Goal: Transaction & Acquisition: Purchase product/service

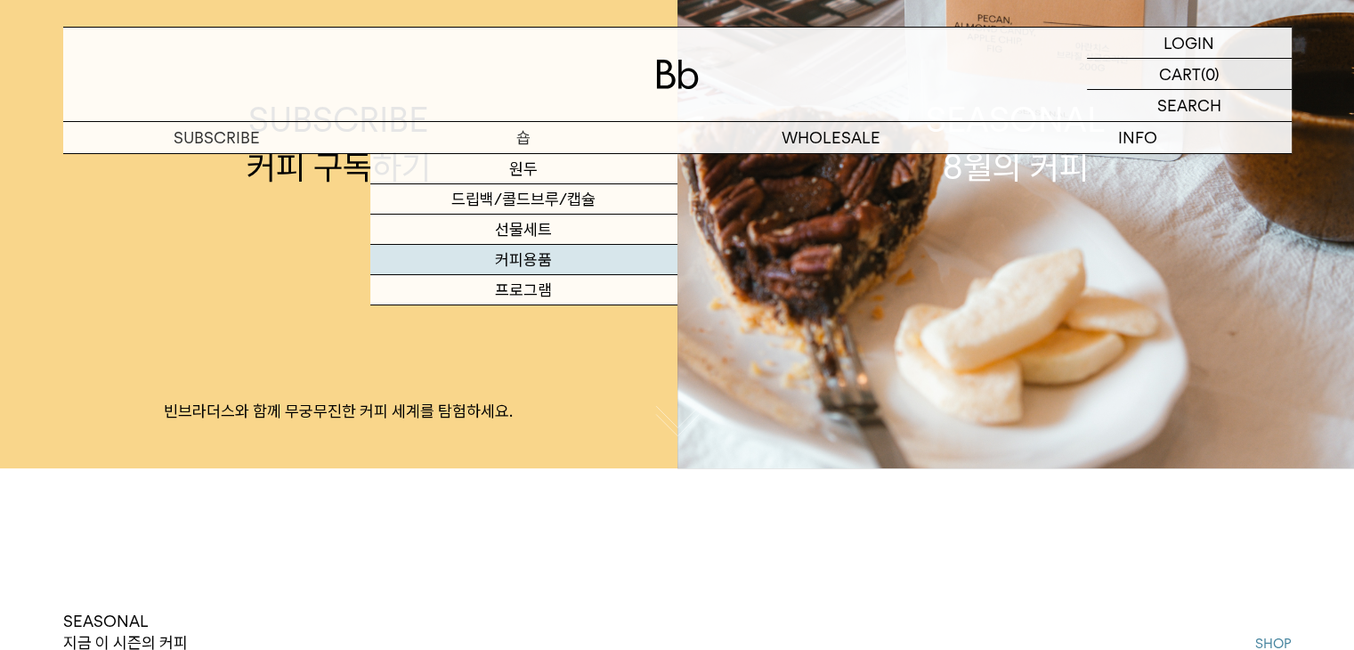
scroll to position [239, 0]
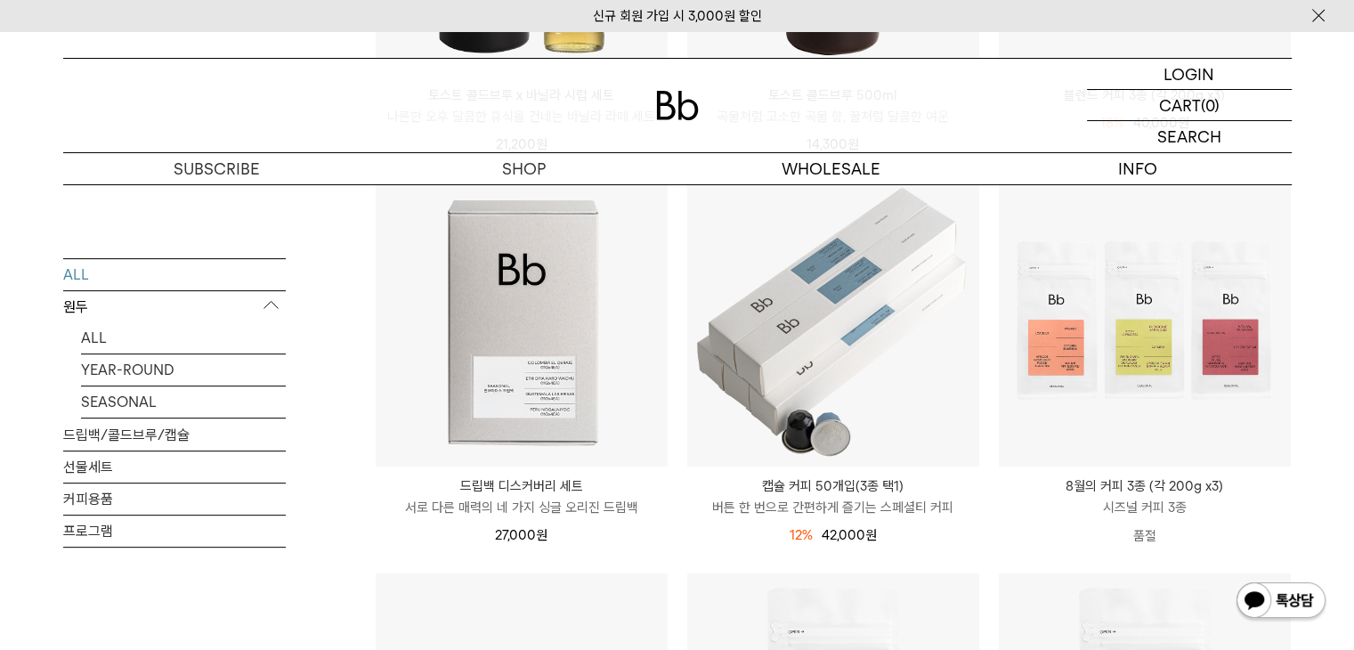
click at [78, 303] on p "원두" at bounding box center [174, 307] width 223 height 32
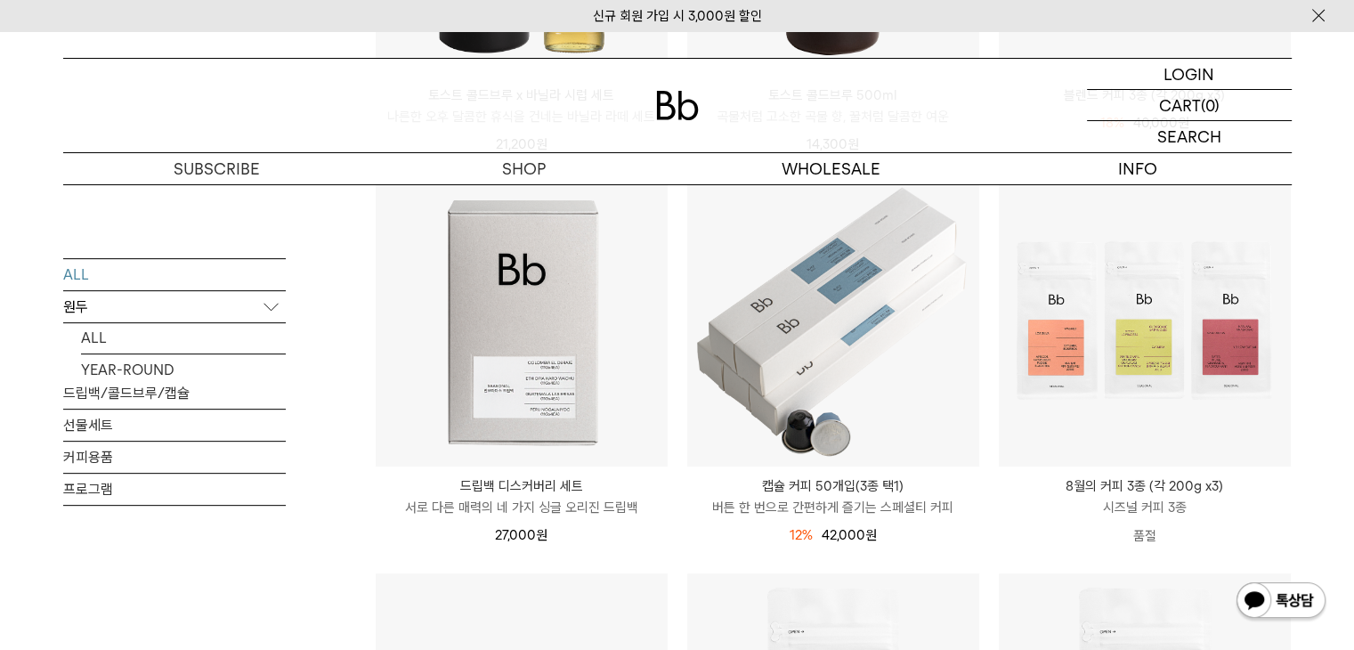
click at [78, 303] on p "원두" at bounding box center [174, 307] width 223 height 32
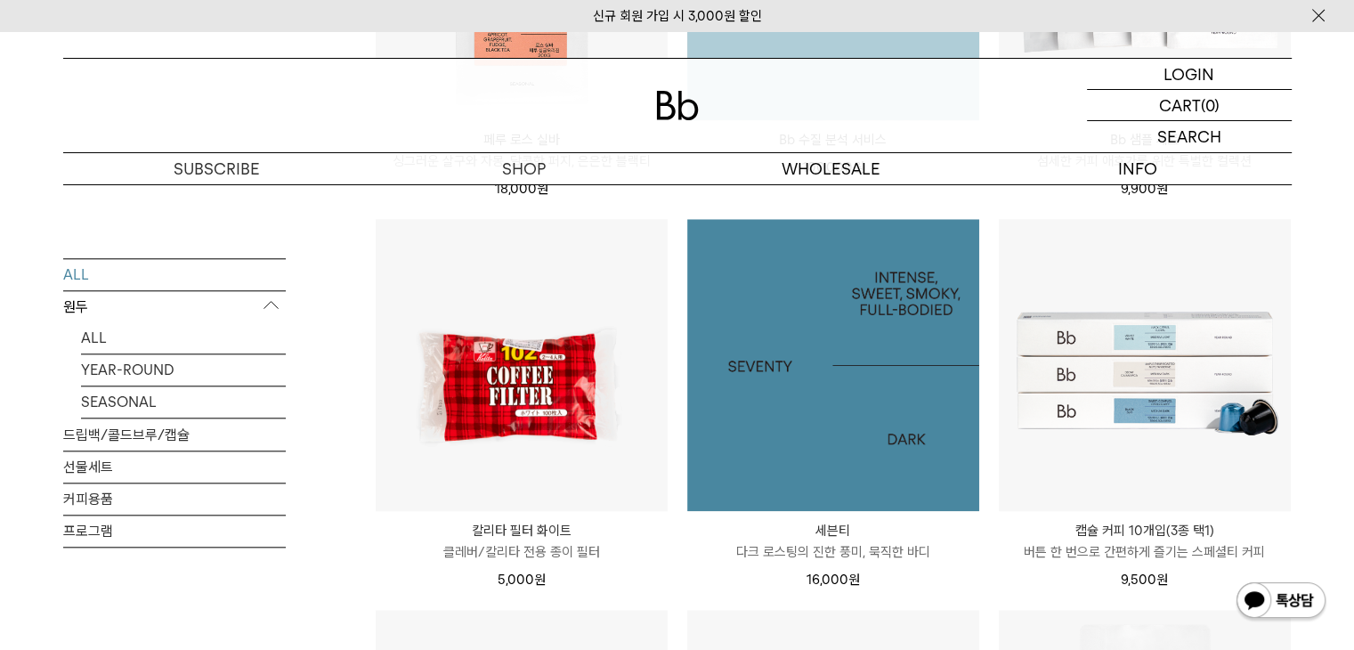
scroll to position [2353, 0]
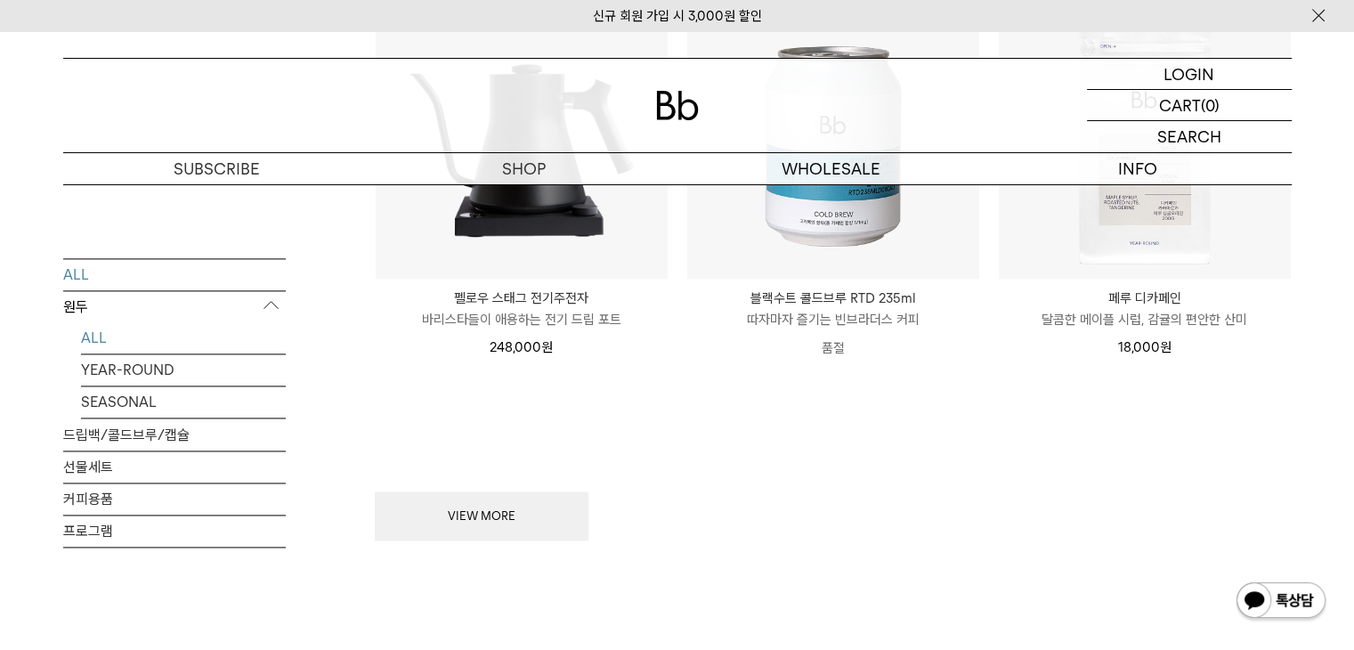
click at [104, 331] on link "ALL" at bounding box center [183, 337] width 205 height 31
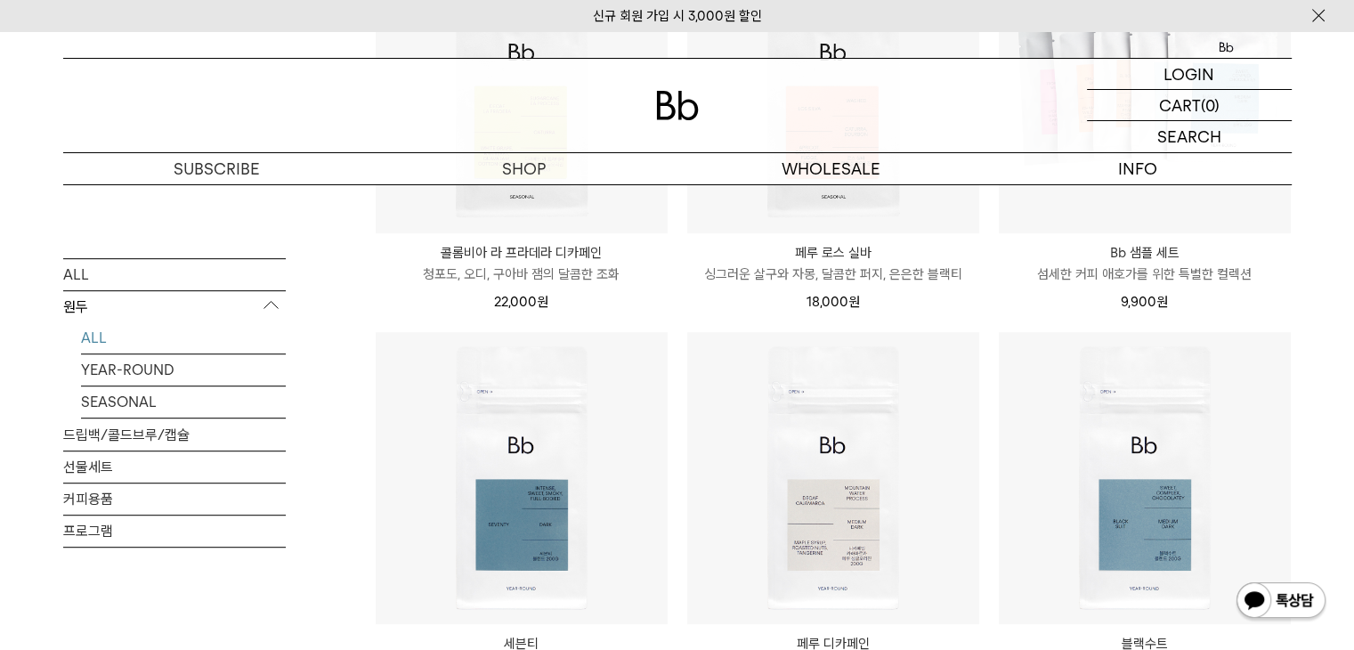
scroll to position [1068, 0]
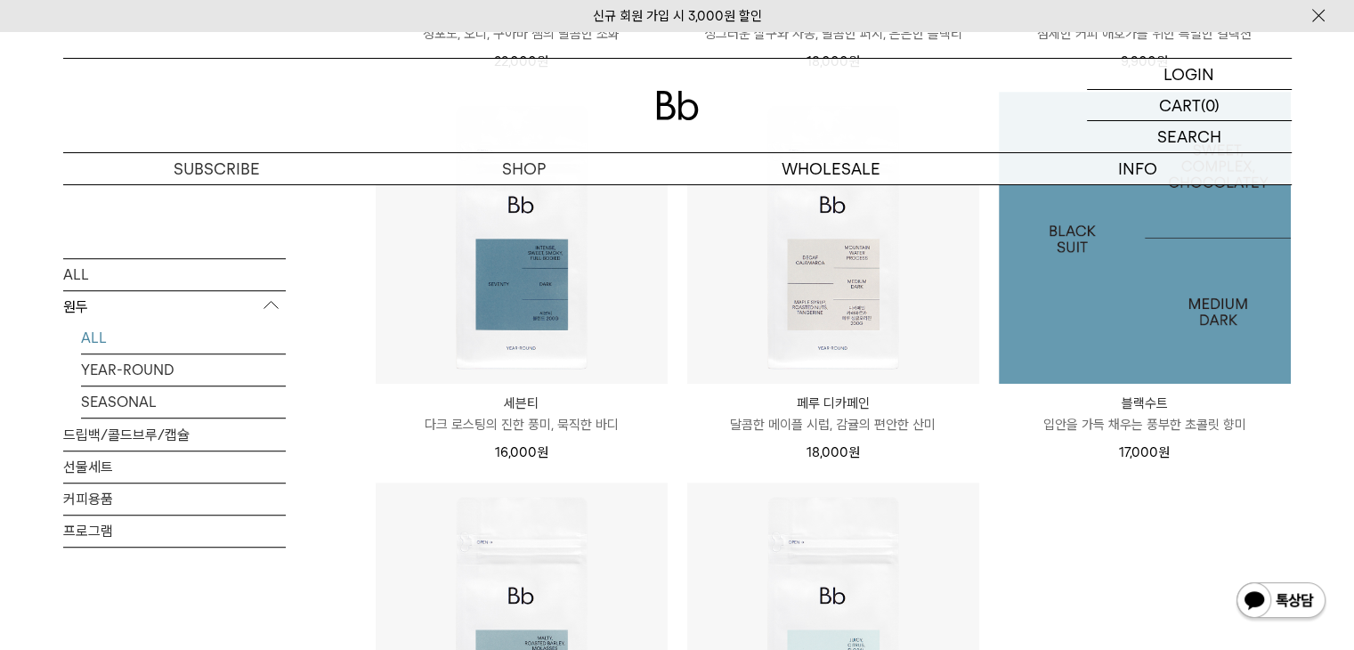
click at [1154, 286] on img at bounding box center [1145, 238] width 292 height 292
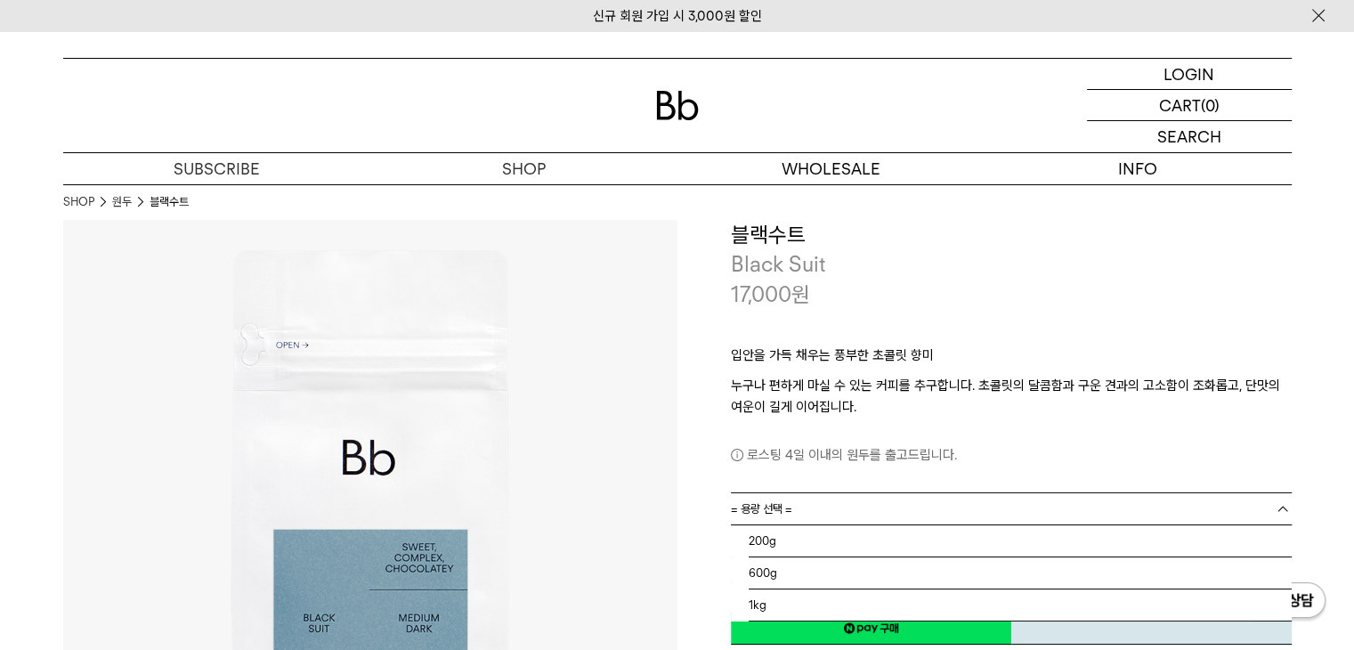
click at [1284, 508] on b at bounding box center [1283, 509] width 18 height 18
click at [1024, 606] on li "1kg" at bounding box center [1020, 605] width 543 height 32
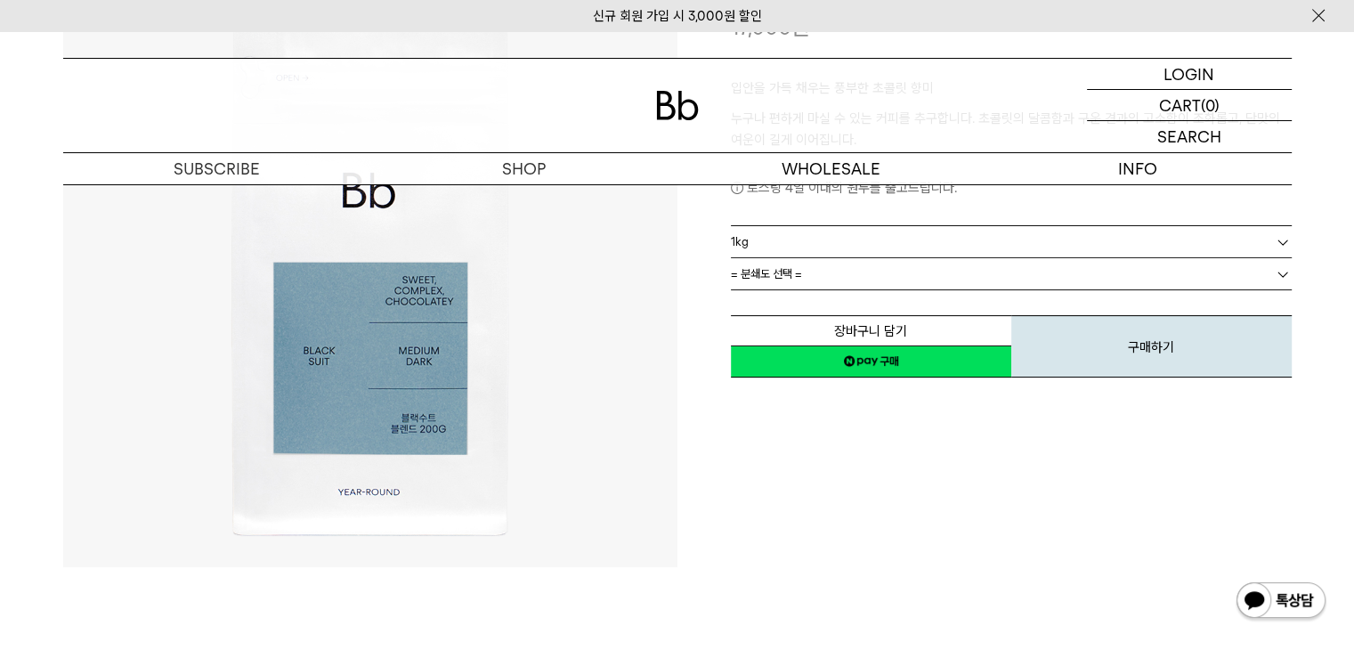
scroll to position [10, 0]
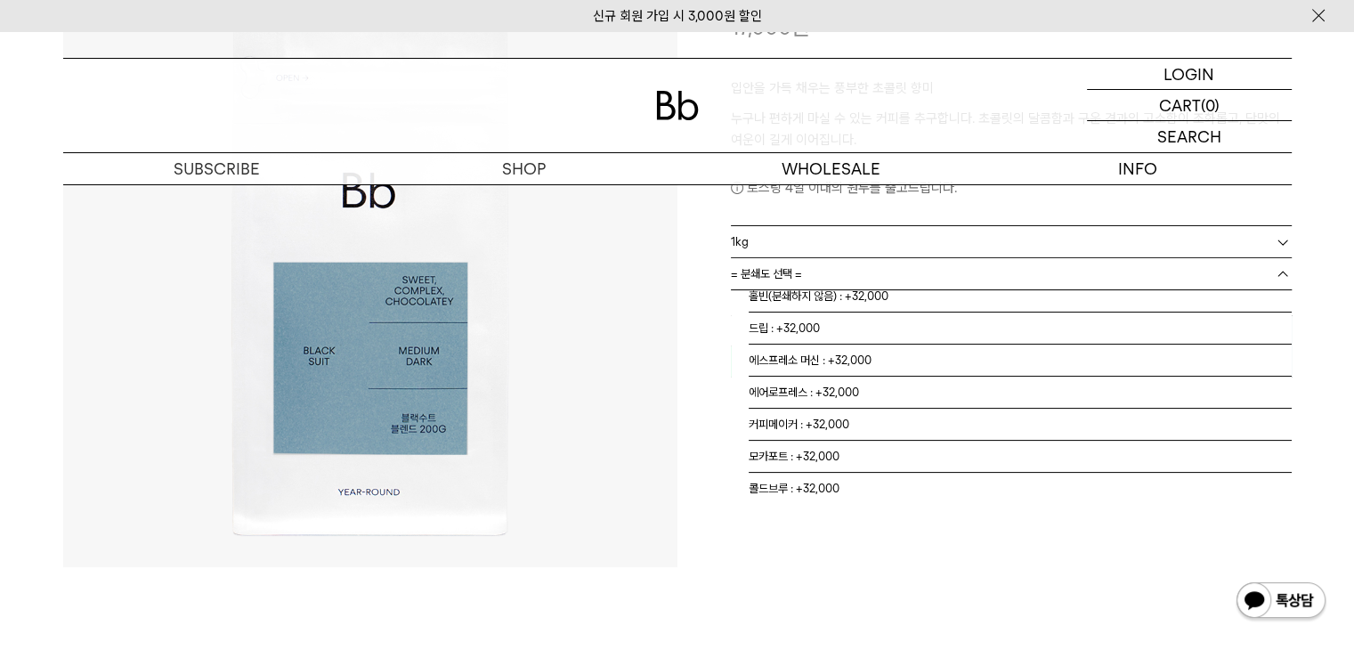
click at [1273, 258] on link "= 분쇄도 선택 =" at bounding box center [1011, 273] width 561 height 31
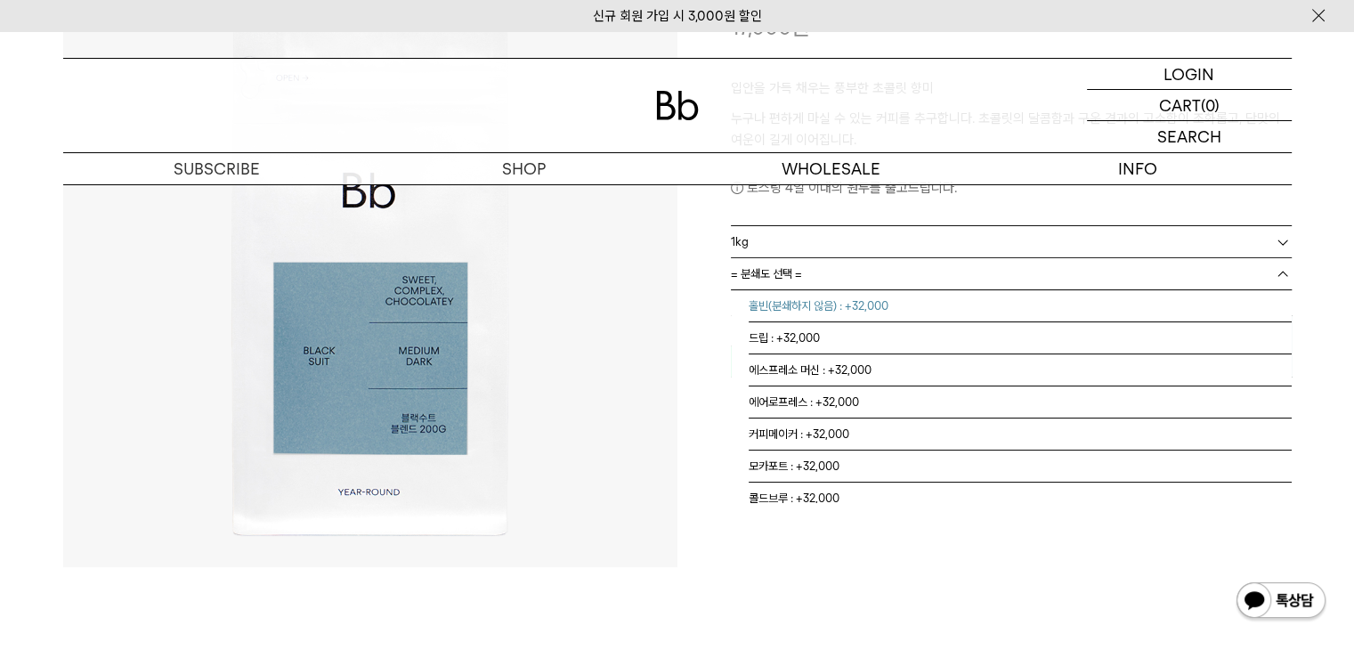
click at [935, 310] on li "홀빈(분쇄하지 않음) : +32,000" at bounding box center [1020, 306] width 543 height 32
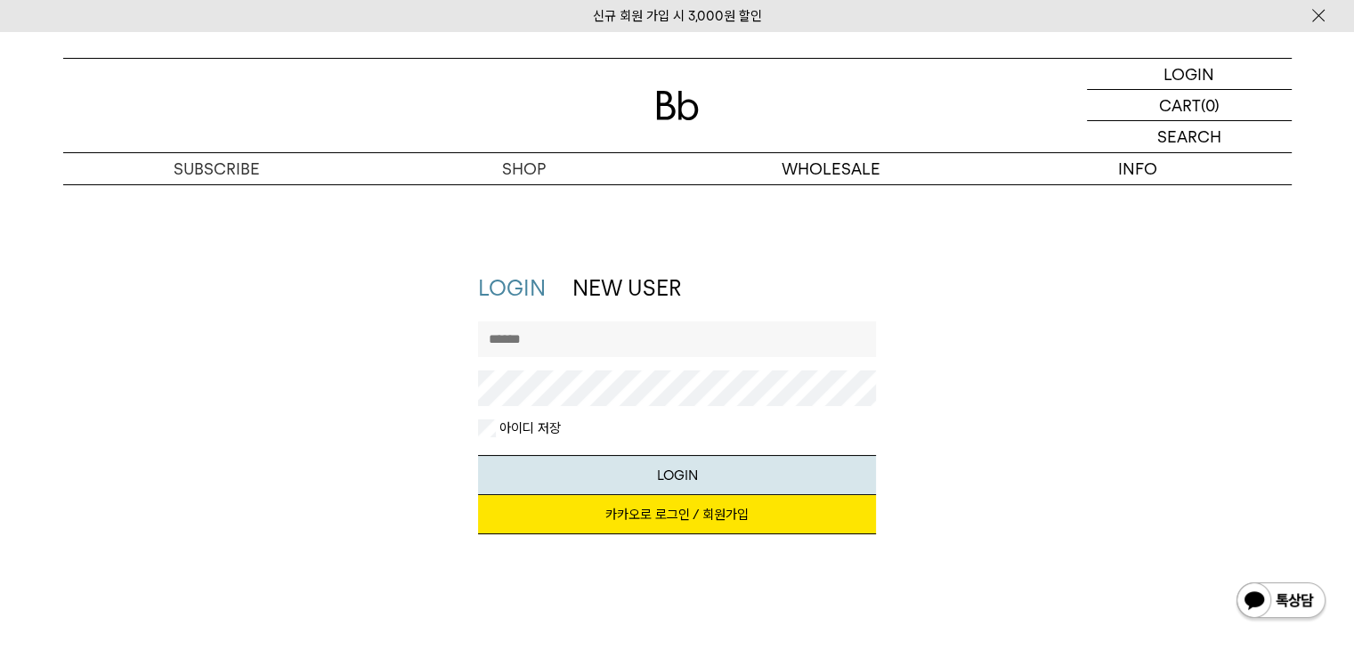
click at [710, 510] on link "카카오로 로그인 / 회원가입" at bounding box center [677, 514] width 398 height 39
